Goal: Task Accomplishment & Management: Use online tool/utility

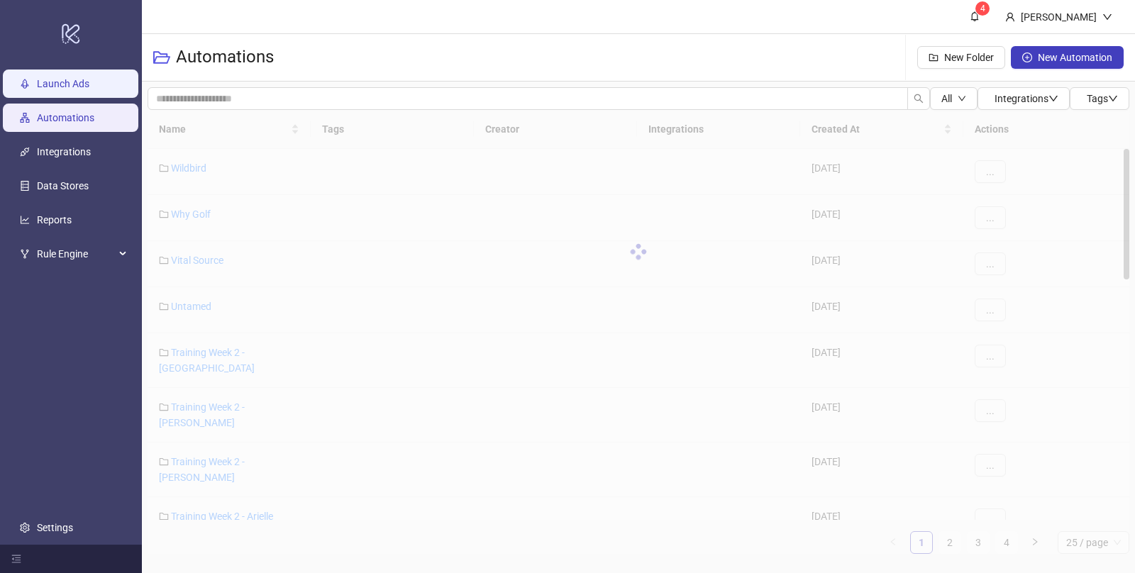
click at [87, 88] on link "Launch Ads" at bounding box center [63, 83] width 52 height 11
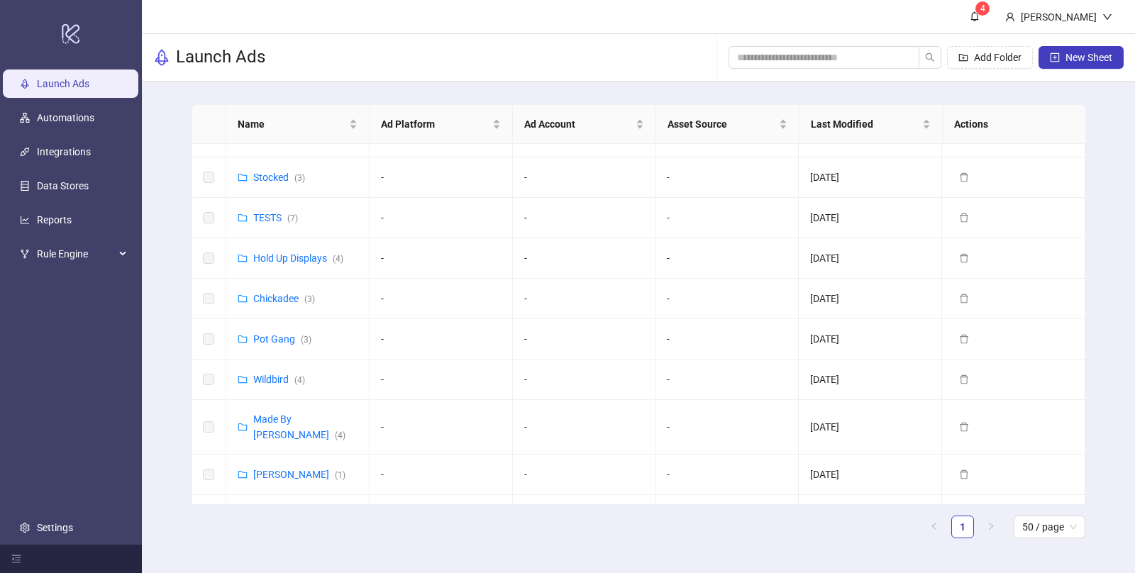
scroll to position [576, 0]
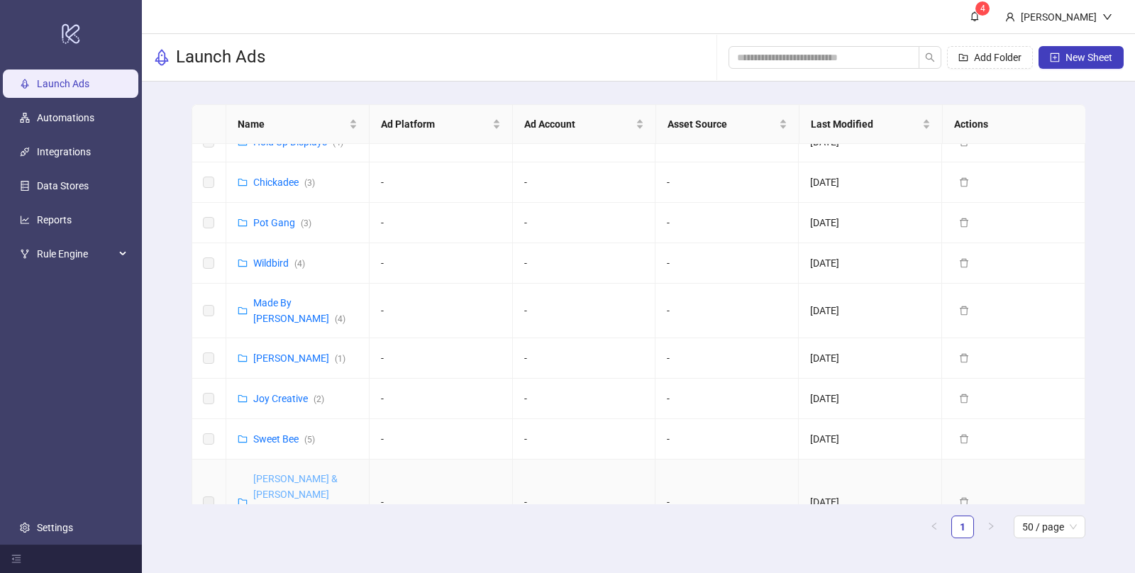
click at [292, 473] on link "[PERSON_NAME] & [PERSON_NAME] ([GEOGRAPHIC_DATA]) ( 8 )" at bounding box center [304, 502] width 103 height 58
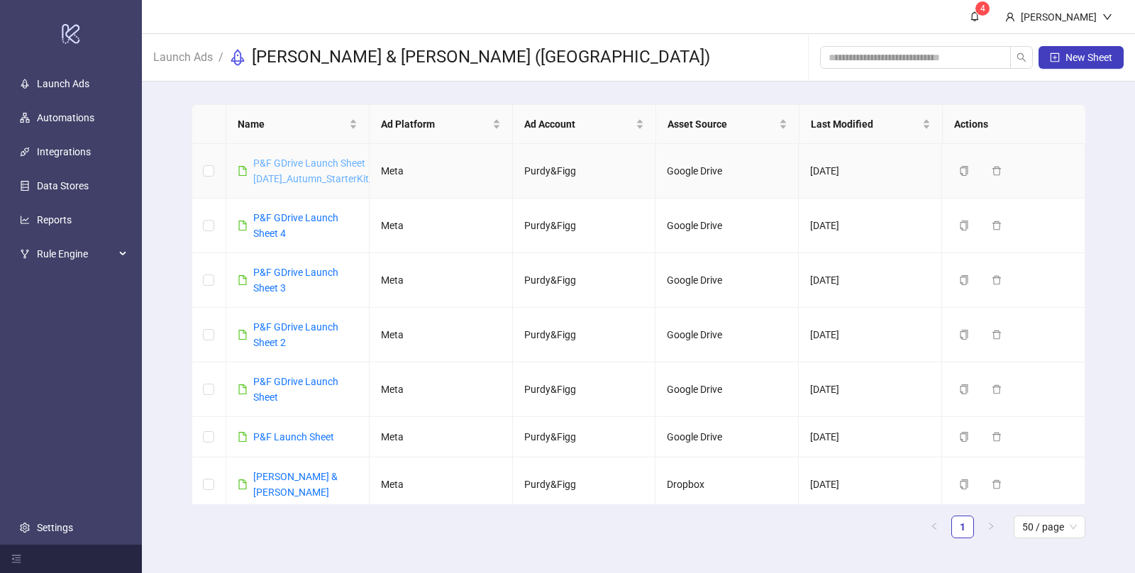
click at [331, 178] on link "P&F GDrive Launch Sheet [DATE]_Autumn_StarterKit_UGC_Statics_[DATE]" at bounding box center [357, 170] width 208 height 27
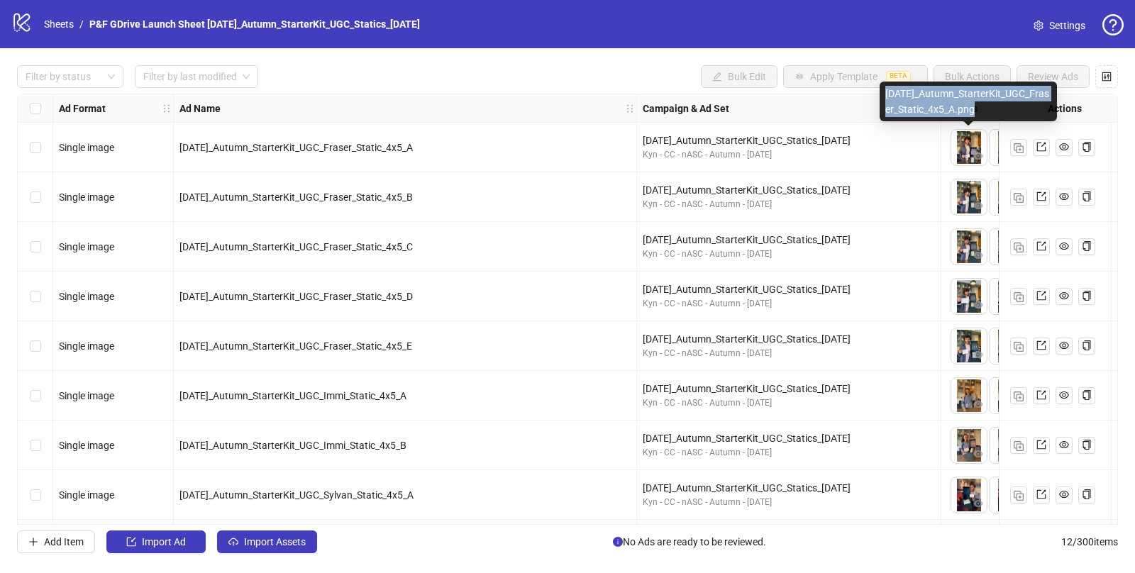
drag, startPoint x: 978, startPoint y: 107, endPoint x: 883, endPoint y: 95, distance: 95.1
click at [883, 95] on div "[DATE]_Autumn_StarterKit_UGC_Fraser_Static_4x5_A.png" at bounding box center [967, 102] width 177 height 40
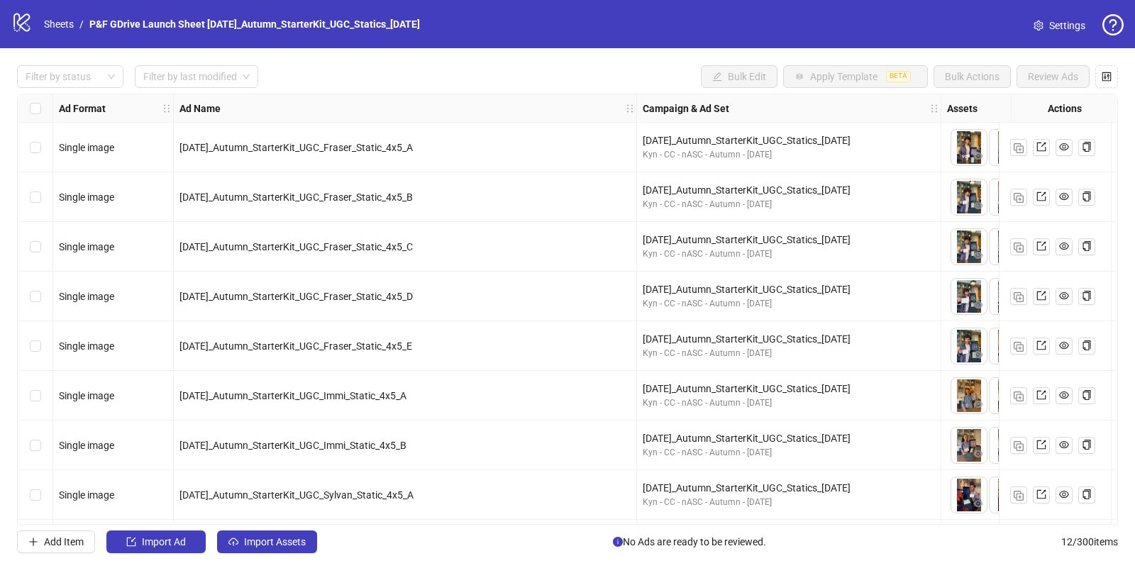
copy div "[DATE]_Autumn_StarterKit_UGC_Fraser_Static_4x5_A.png"
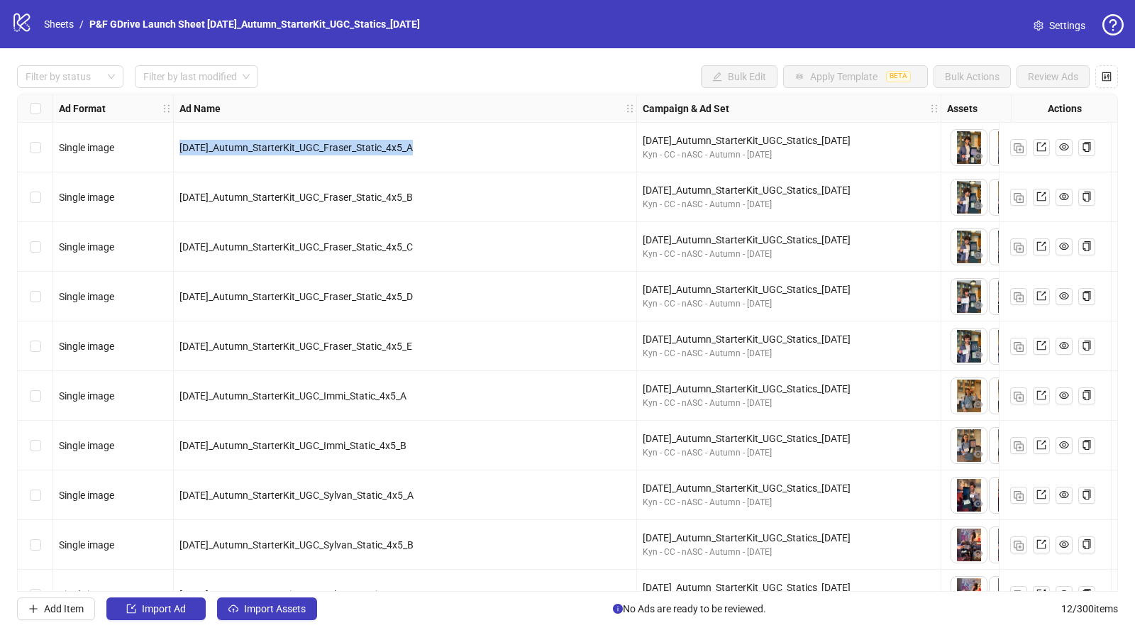
drag, startPoint x: 432, startPoint y: 145, endPoint x: 173, endPoint y: 141, distance: 258.8
click at [174, 141] on div "[DATE]_Autumn_StarterKit_UGC_Fraser_Static_4x5_A" at bounding box center [405, 148] width 463 height 50
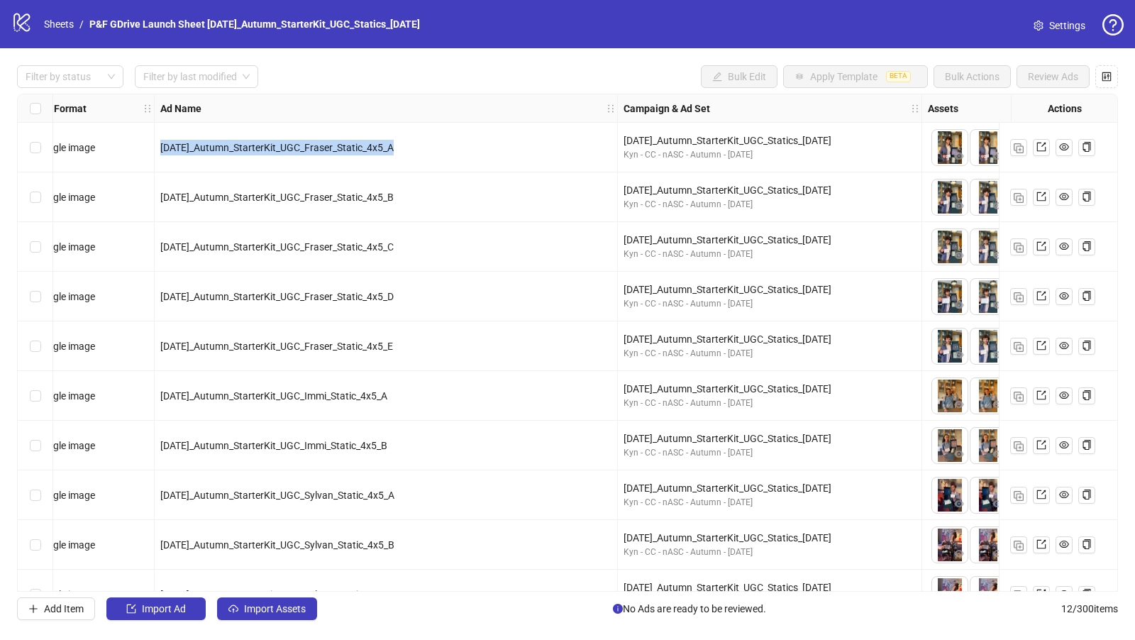
scroll to position [1, 19]
